Goal: Task Accomplishment & Management: Manage account settings

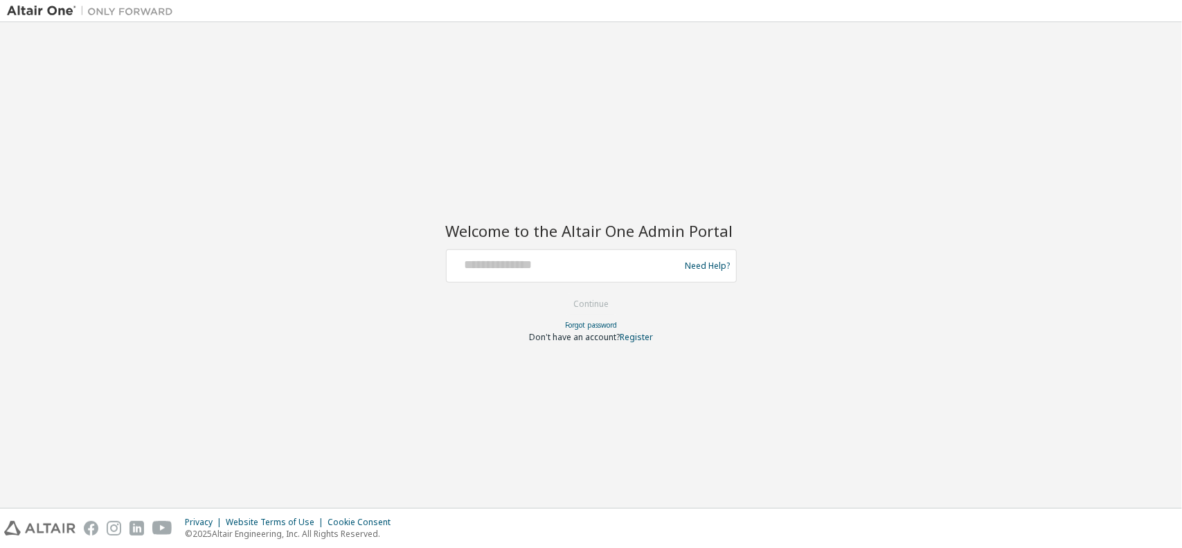
click at [551, 273] on div at bounding box center [565, 266] width 226 height 26
click at [535, 264] on input "text" at bounding box center [565, 263] width 226 height 20
paste input "**********"
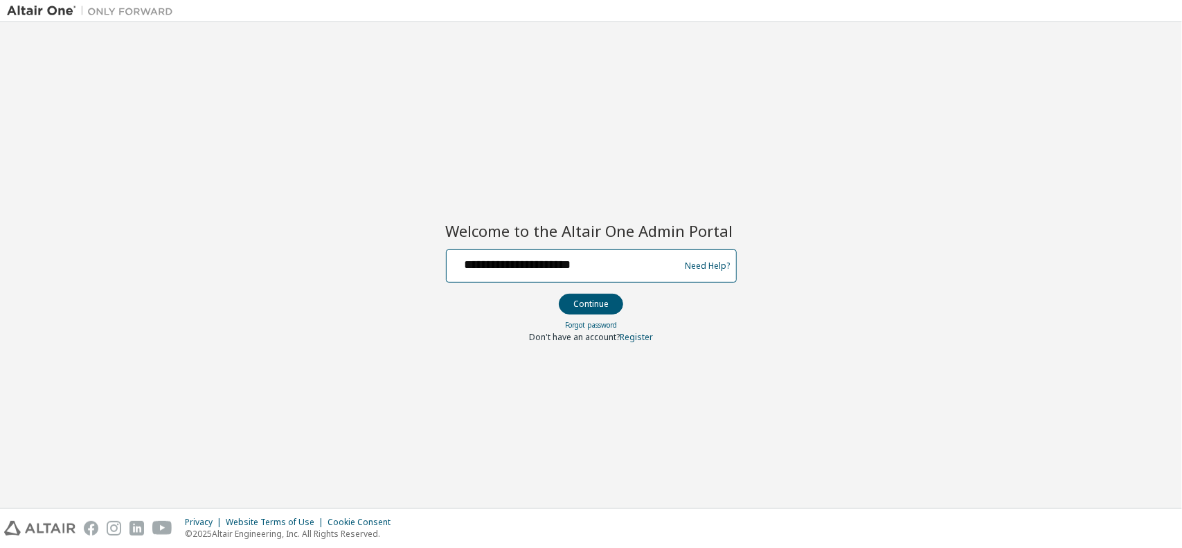
type input "**********"
click at [559, 294] on button "Continue" at bounding box center [591, 304] width 64 height 21
drag, startPoint x: 458, startPoint y: 324, endPoint x: 478, endPoint y: 316, distance: 20.8
click at [460, 324] on div "Forgot password" at bounding box center [591, 324] width 291 height 11
click at [580, 303] on button "Continue" at bounding box center [591, 304] width 64 height 21
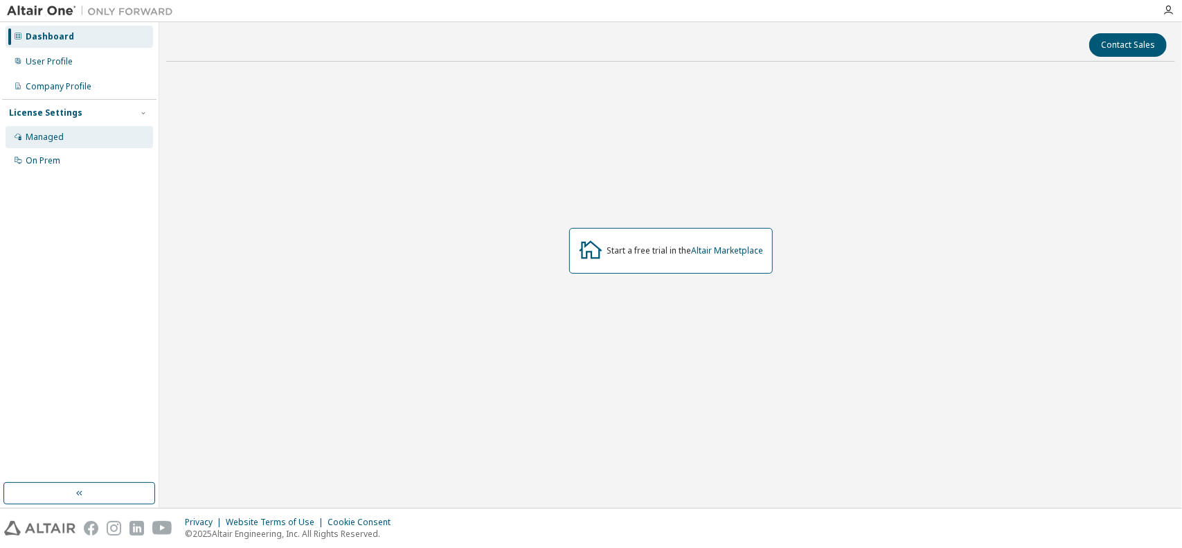
click at [133, 139] on div "Managed" at bounding box center [79, 137] width 147 height 22
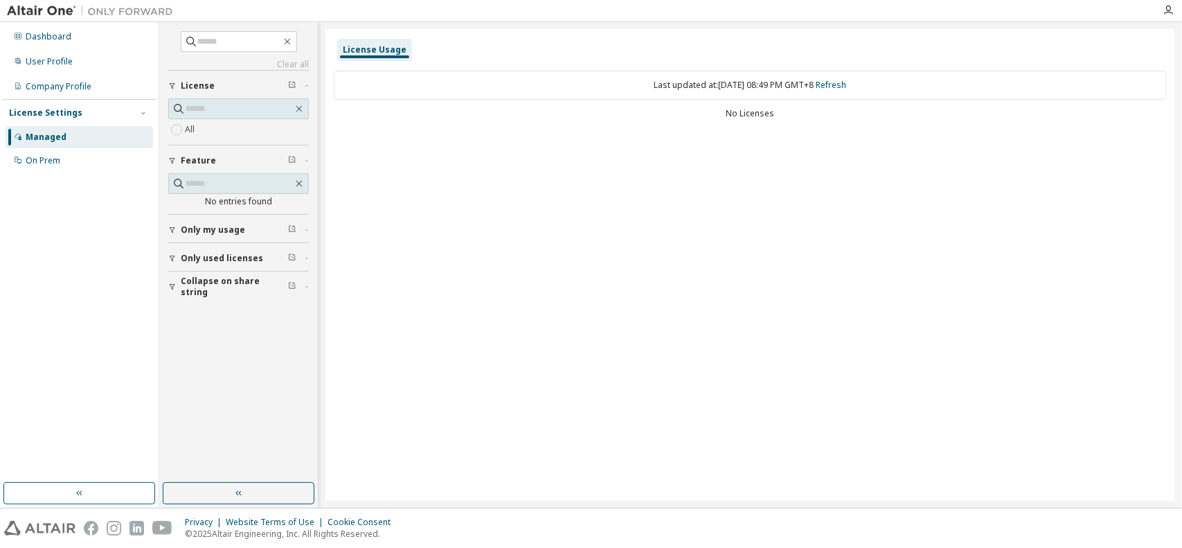
click at [236, 215] on button "Only my usage" at bounding box center [238, 230] width 141 height 30
click at [235, 305] on button "Only used licenses" at bounding box center [238, 298] width 141 height 30
click at [237, 360] on span "Collapse on share string" at bounding box center [234, 367] width 107 height 22
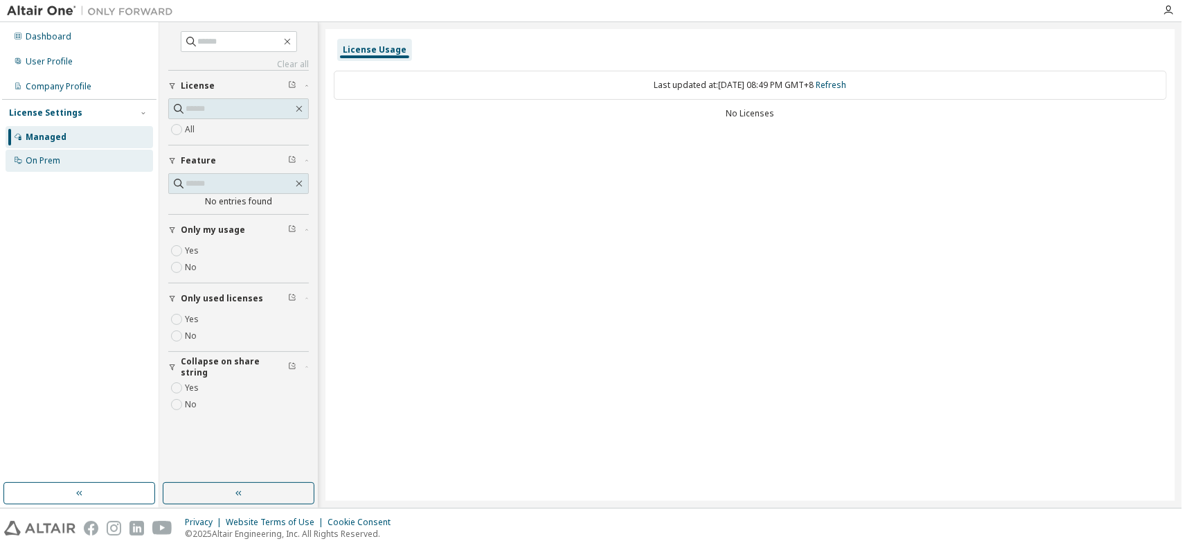
click at [62, 161] on div "On Prem" at bounding box center [79, 161] width 147 height 22
